Goal: Transaction & Acquisition: Purchase product/service

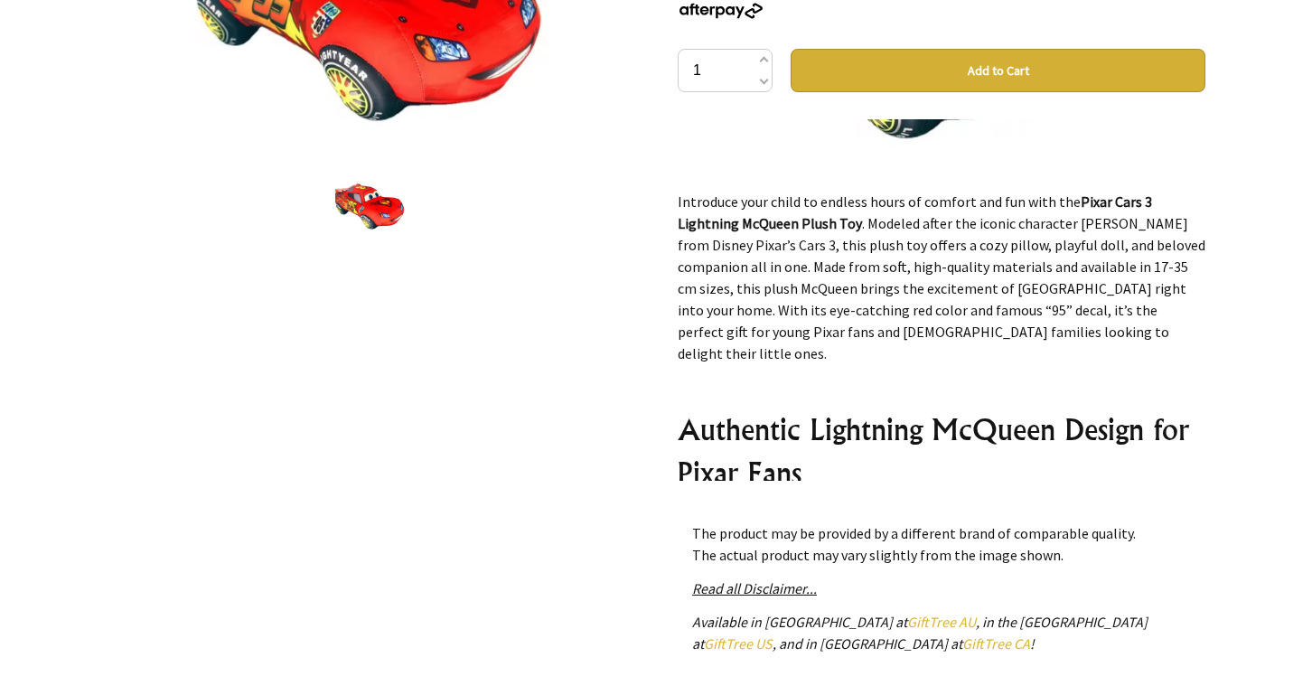
scroll to position [386, 0]
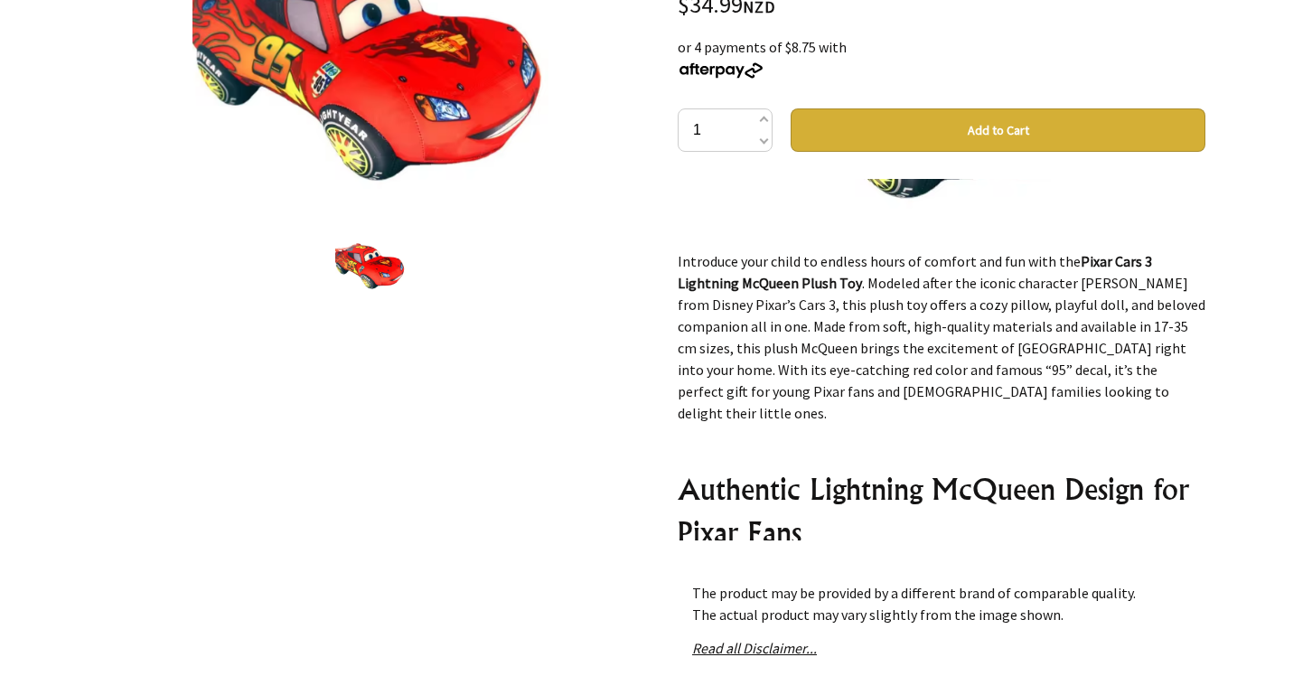
click at [1087, 134] on button "Add to Cart" at bounding box center [998, 129] width 415 height 43
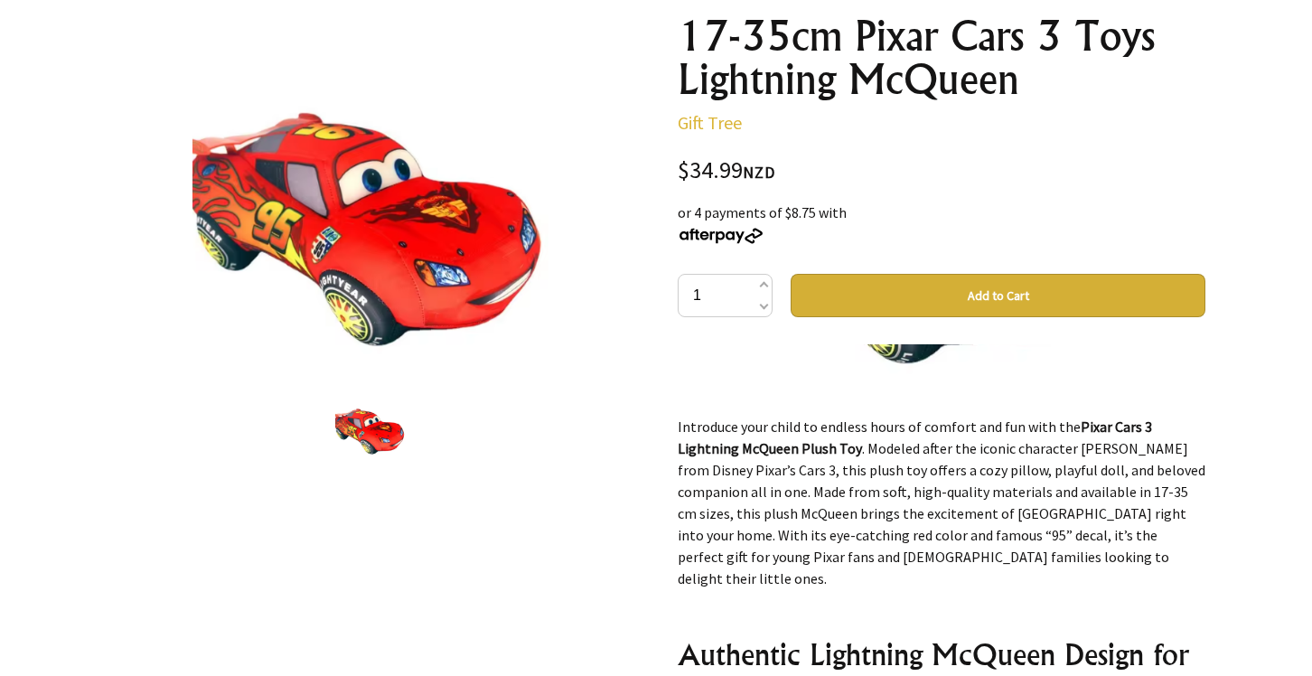
scroll to position [172, 0]
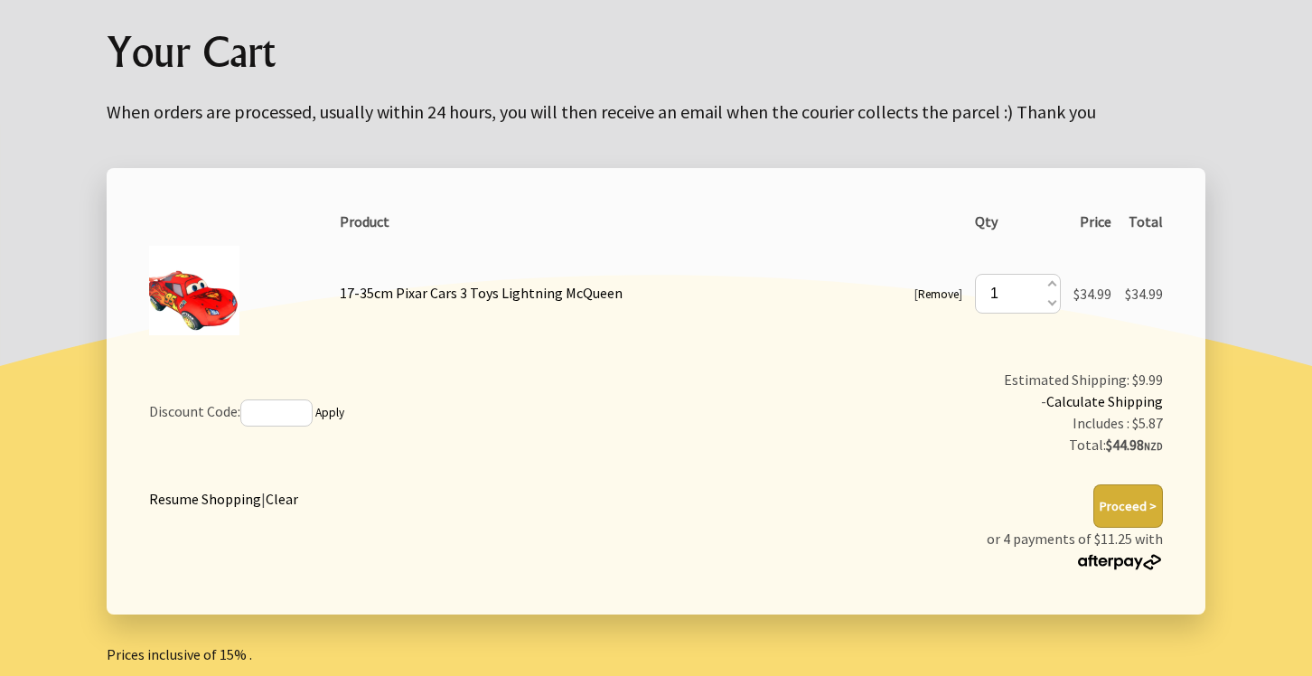
scroll to position [190, 0]
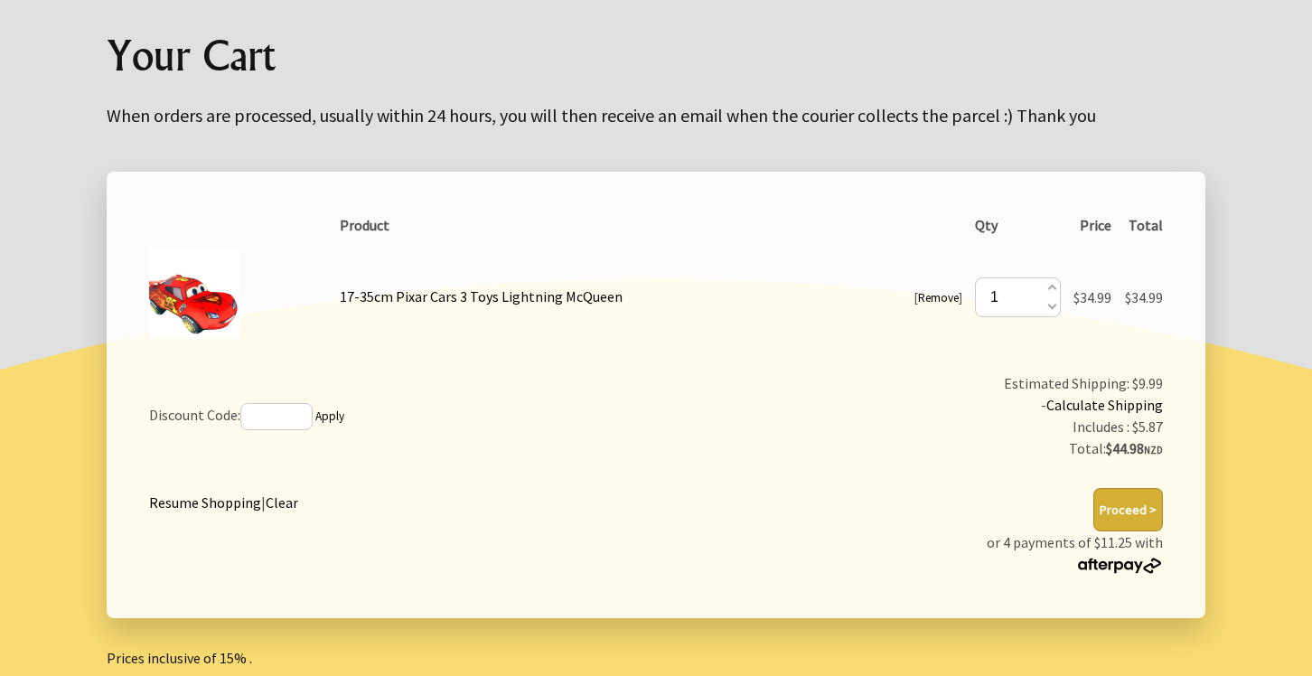
click at [1142, 510] on button "Proceed >" at bounding box center [1128, 509] width 70 height 43
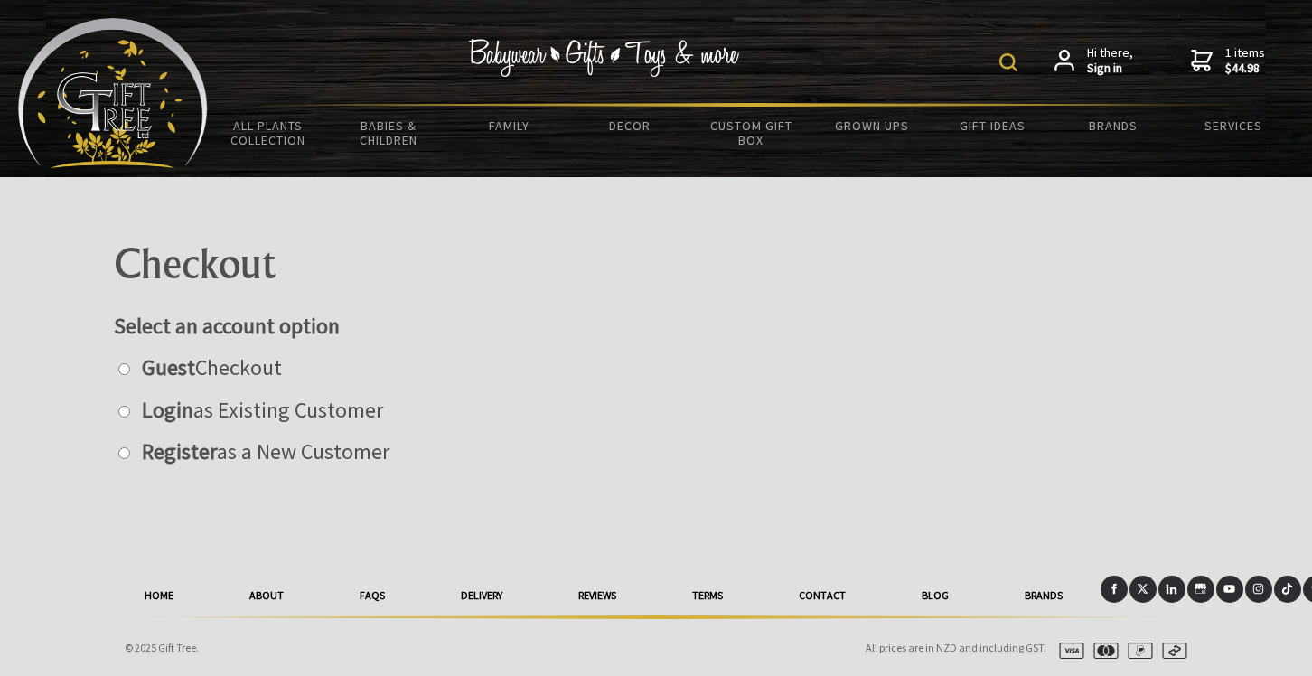
click at [246, 375] on label "Guest Checkout" at bounding box center [207, 367] width 149 height 28
click at [130, 375] on input "radio" at bounding box center [124, 369] width 12 height 12
radio input "true"
